Goal: Information Seeking & Learning: Find specific fact

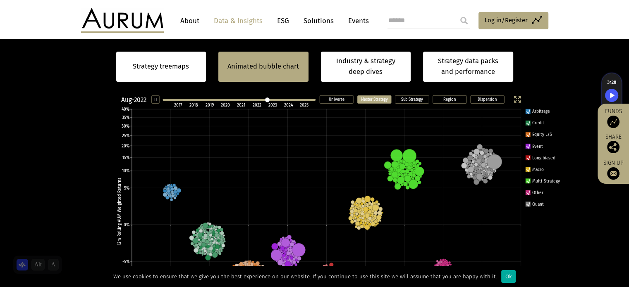
scroll to position [331, 0]
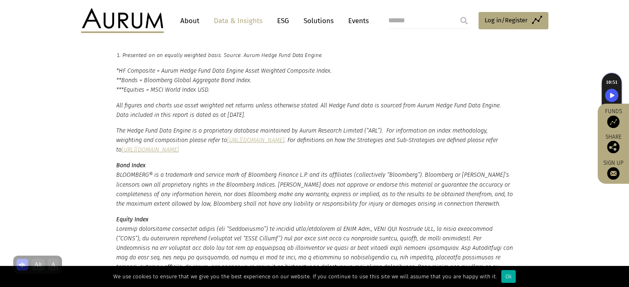
scroll to position [2026, 0]
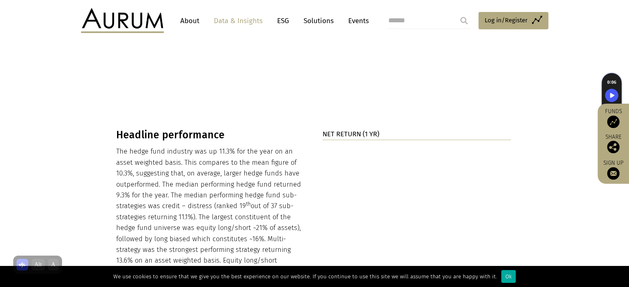
scroll to position [868, 0]
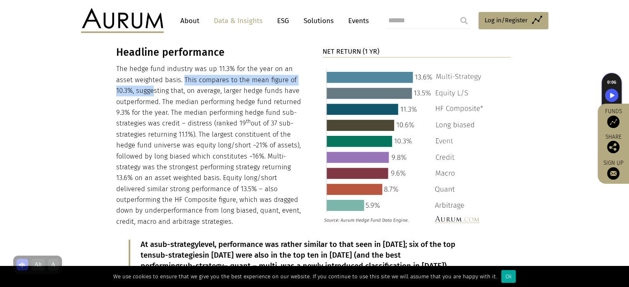
drag, startPoint x: 182, startPoint y: 67, endPoint x: 154, endPoint y: 79, distance: 30.4
click at [154, 79] on p "The hedge fund industry was up 11.3% for the year on an asset weighted basis. T…" at bounding box center [210, 146] width 189 height 164
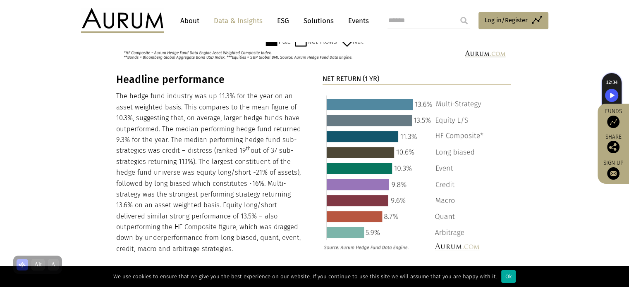
scroll to position [827, 0]
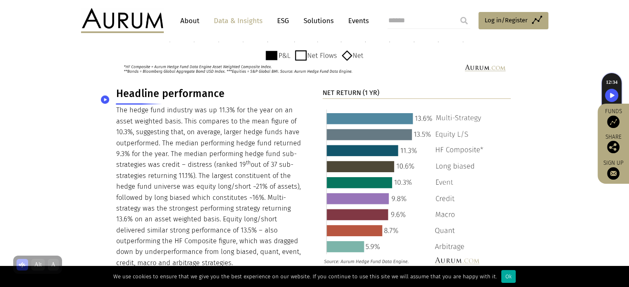
click at [129, 105] on p "The hedge fund industry was up 11.3% for the year on an asset weighted basis. T…" at bounding box center [210, 187] width 189 height 164
drag, startPoint x: 116, startPoint y: 99, endPoint x: 190, endPoint y: 98, distance: 74.0
click at [190, 105] on p "The hedge fund industry was up 11.3% for the year on an asset weighted basis. T…" at bounding box center [210, 187] width 189 height 164
copy p "The hedge fund industry"
click at [174, 105] on p "The hedge fund industry was up 11.3% for the year on an asset weighted basis. T…" at bounding box center [210, 187] width 189 height 164
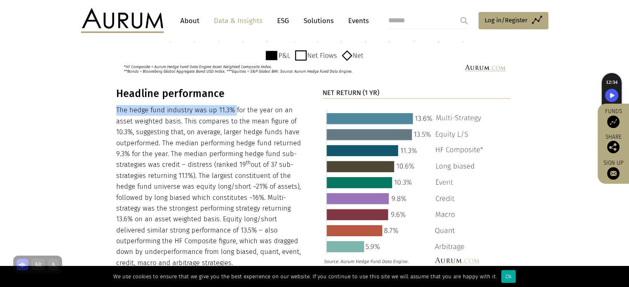
drag, startPoint x: 116, startPoint y: 99, endPoint x: 232, endPoint y: 99, distance: 116.6
click at [232, 105] on p "The hedge fund industry was up 11.3% for the year on an asset weighted basis. T…" at bounding box center [210, 187] width 189 height 164
copy p "The hedge fund industry was up 11.3%"
